Goal: Entertainment & Leisure: Consume media (video, audio)

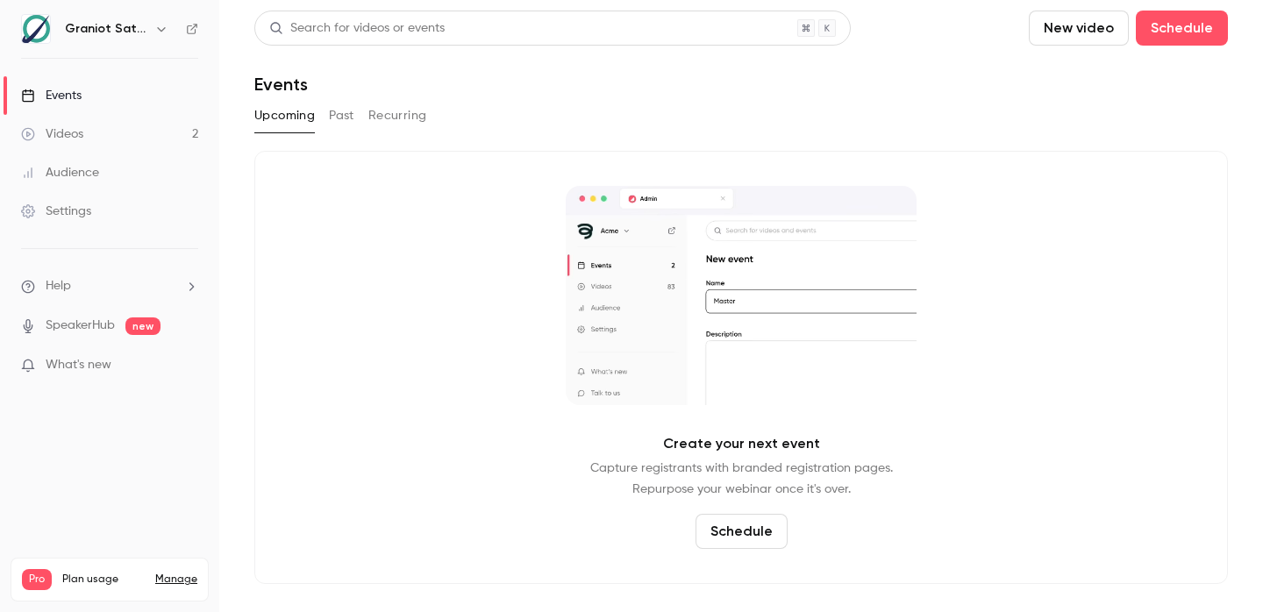
click at [1029, 107] on div "Upcoming Past Recurring" at bounding box center [740, 116] width 973 height 28
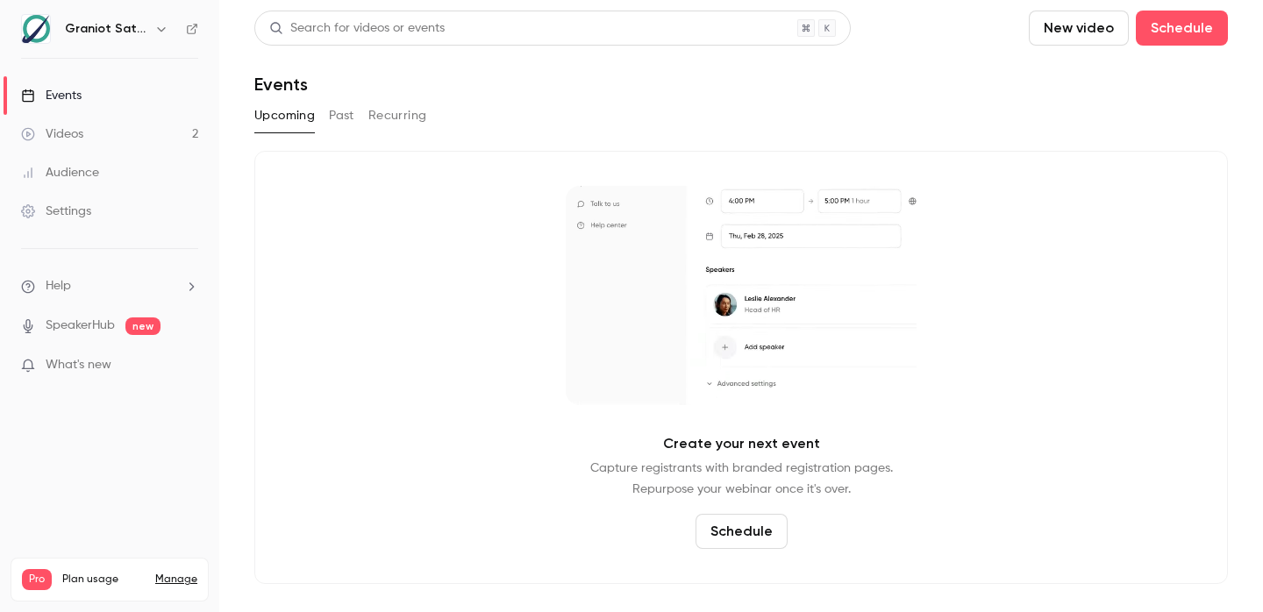
click at [107, 140] on link "Videos 2" at bounding box center [109, 134] width 219 height 39
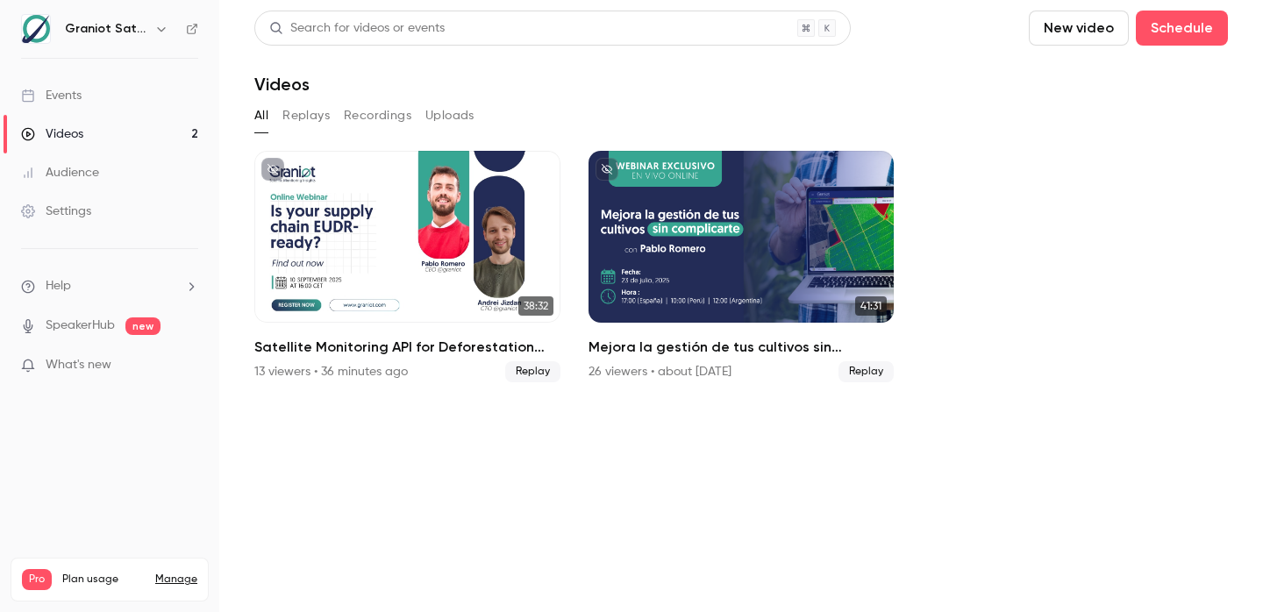
click at [616, 472] on section "Search for videos or events New video Schedule Videos All Replays Recordings Up…" at bounding box center [740, 306] width 973 height 591
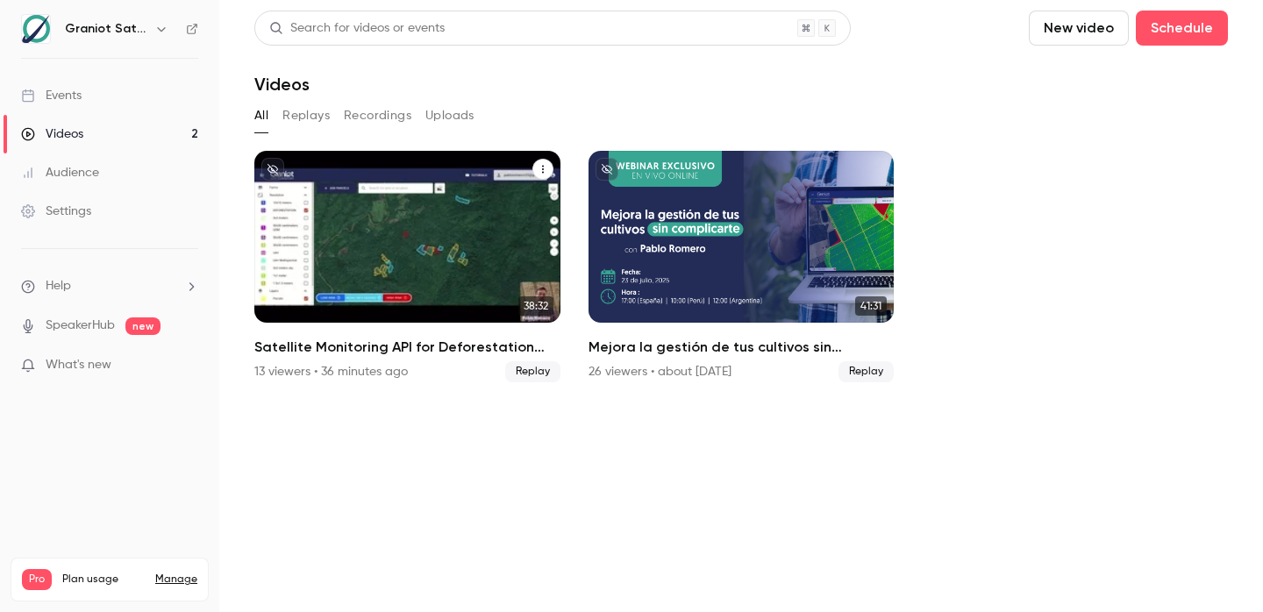
click at [327, 370] on div "13 viewers • 36 minutes ago" at bounding box center [330, 372] width 153 height 18
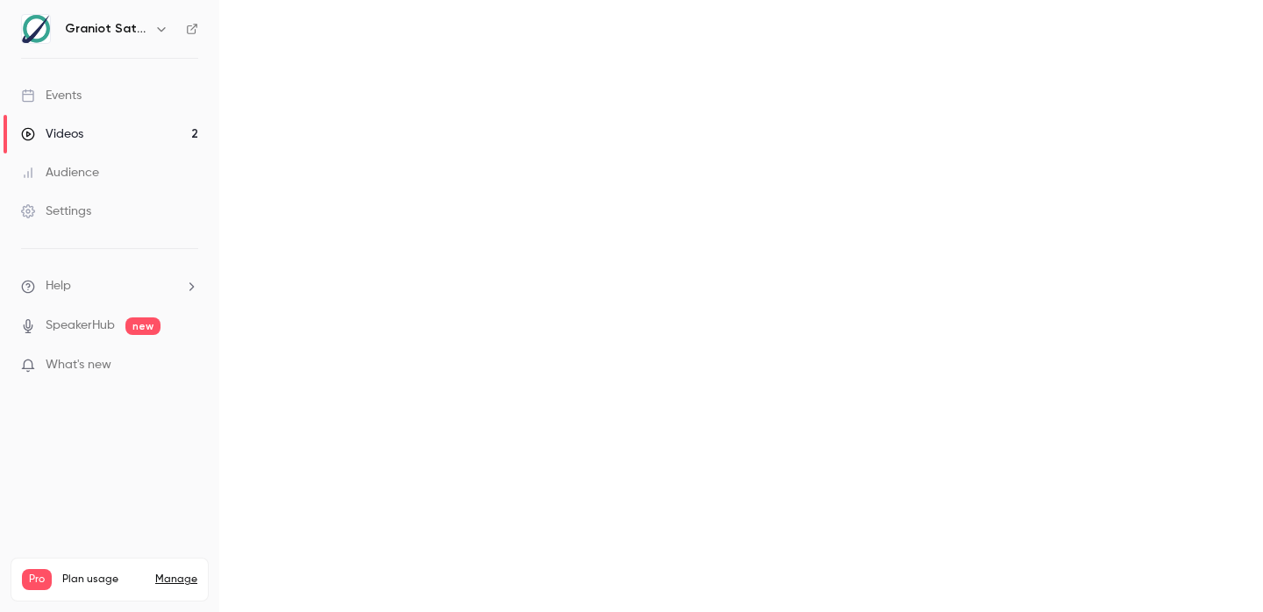
click at [172, 367] on div "What's new" at bounding box center [109, 365] width 177 height 18
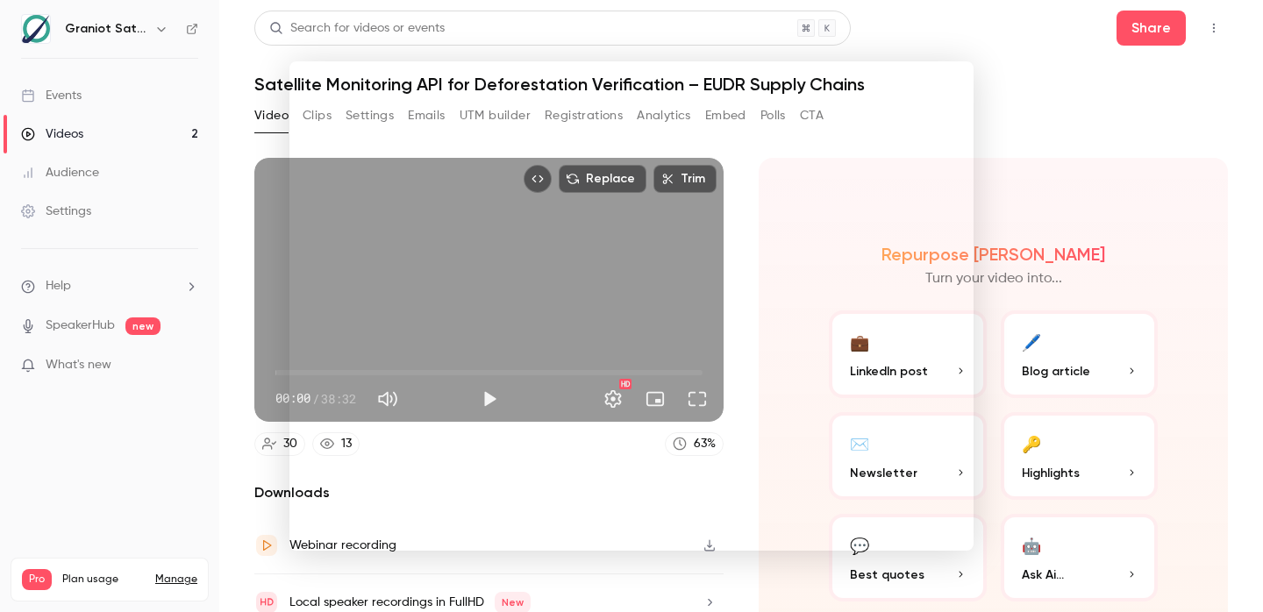
click at [1096, 93] on div at bounding box center [631, 306] width 1263 height 612
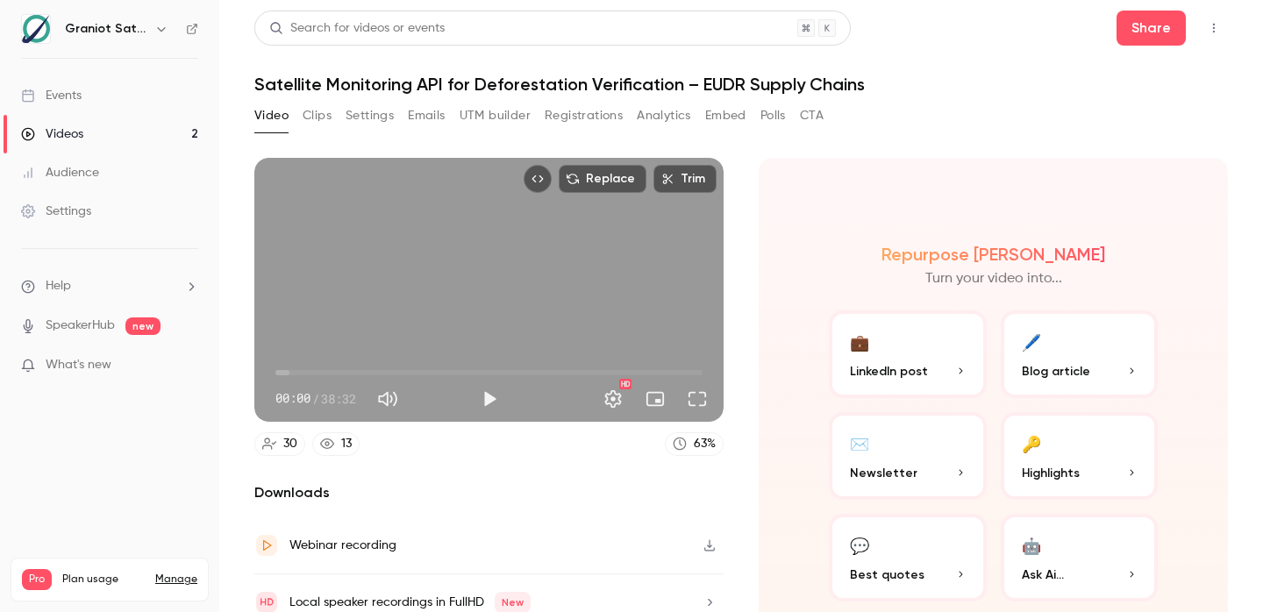
click at [732, 265] on section "Replace Trim 00:00 00:00 / 38:32 HD 30 13 63 % Downloads Webinar recording Loca…" at bounding box center [740, 363] width 973 height 410
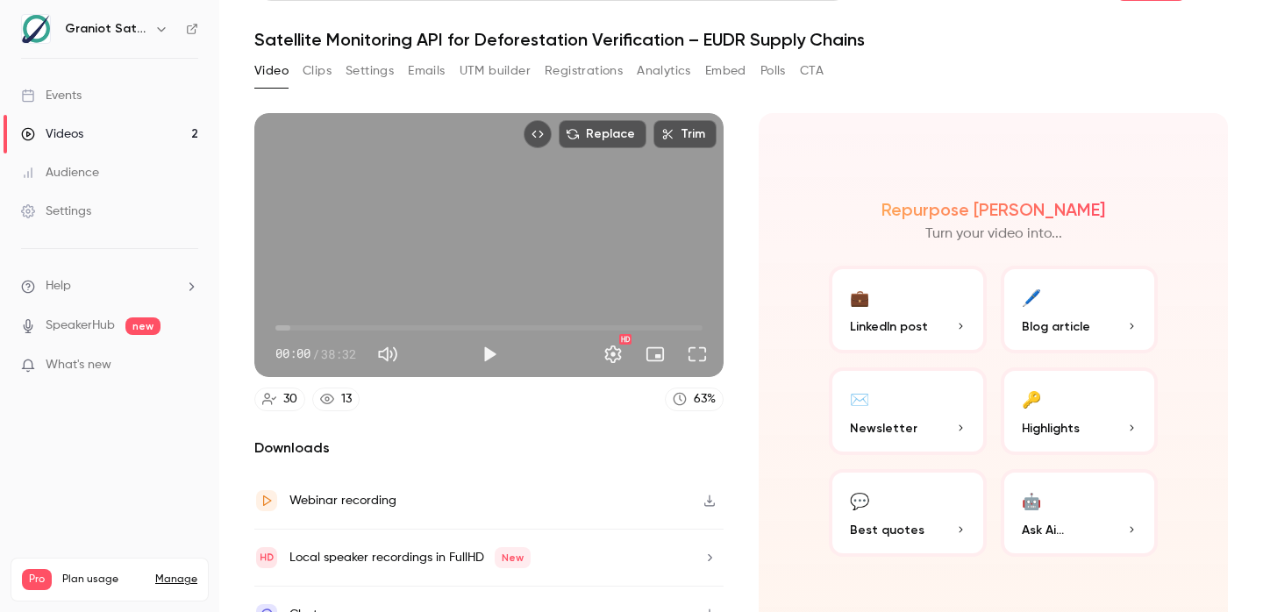
scroll to position [71, 0]
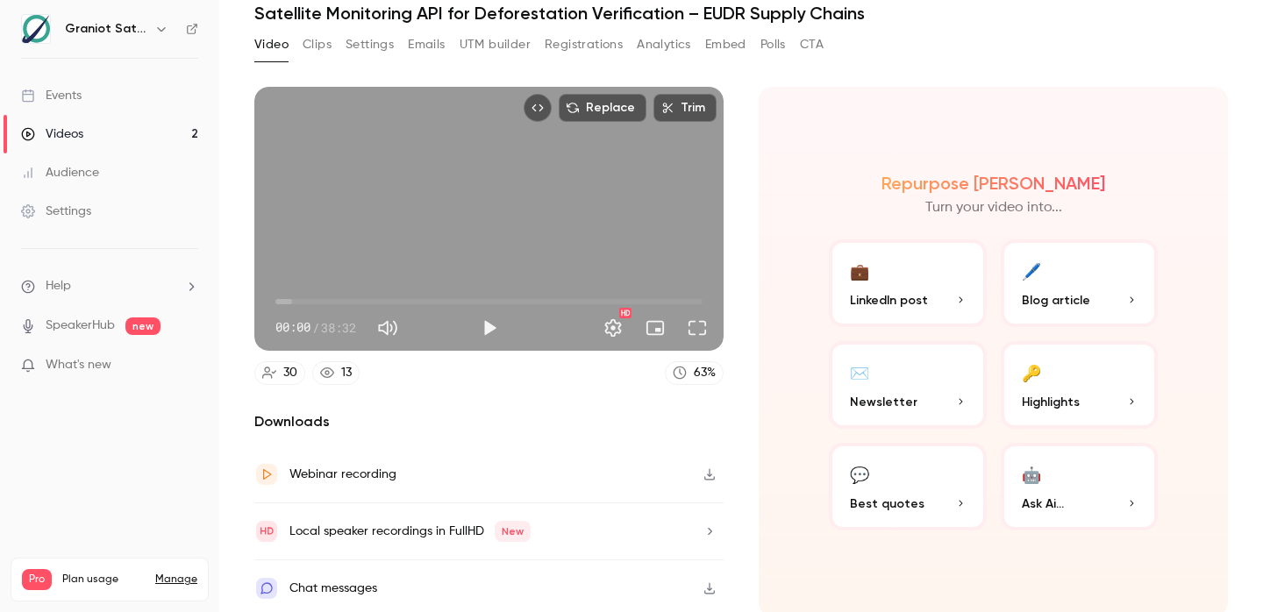
click at [274, 366] on icon at bounding box center [269, 373] width 14 height 14
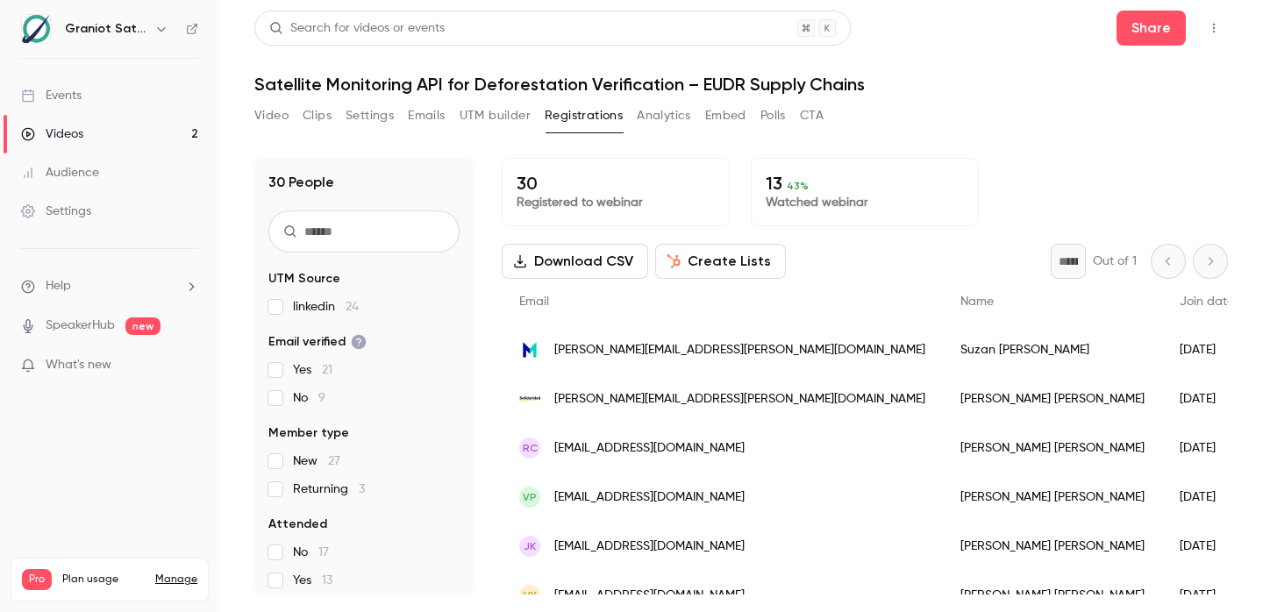
click at [159, 132] on link "Videos 2" at bounding box center [109, 134] width 219 height 39
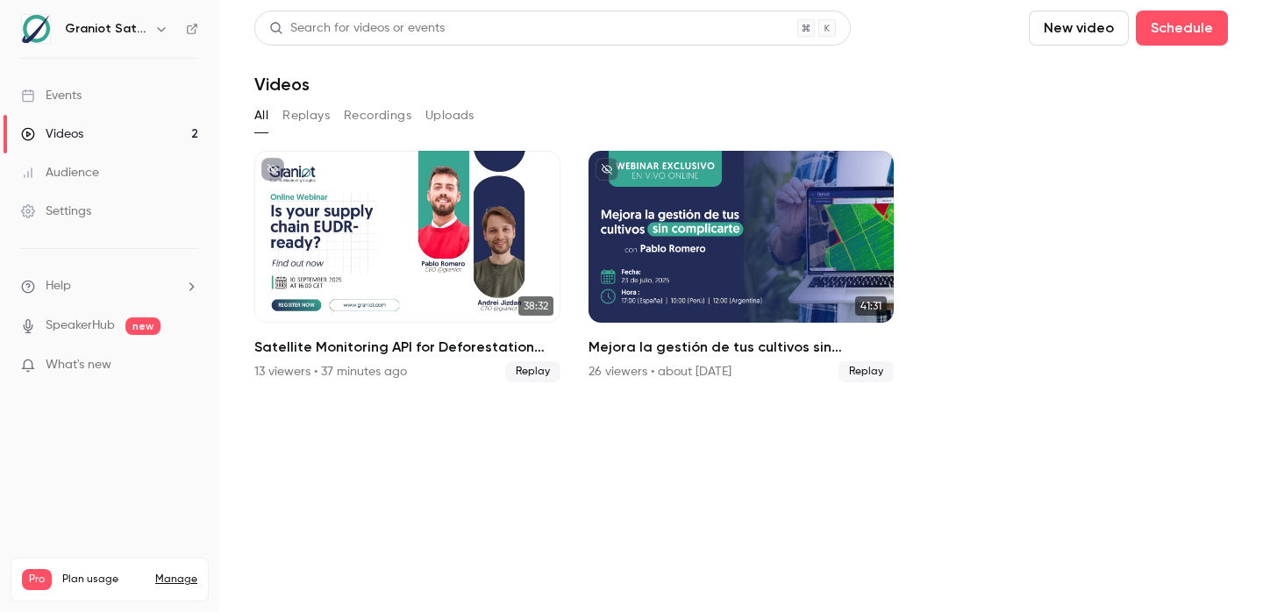
click at [632, 458] on section "Search for videos or events New video Schedule Videos All Replays Recordings Up…" at bounding box center [740, 306] width 973 height 591
